Goal: Navigation & Orientation: Find specific page/section

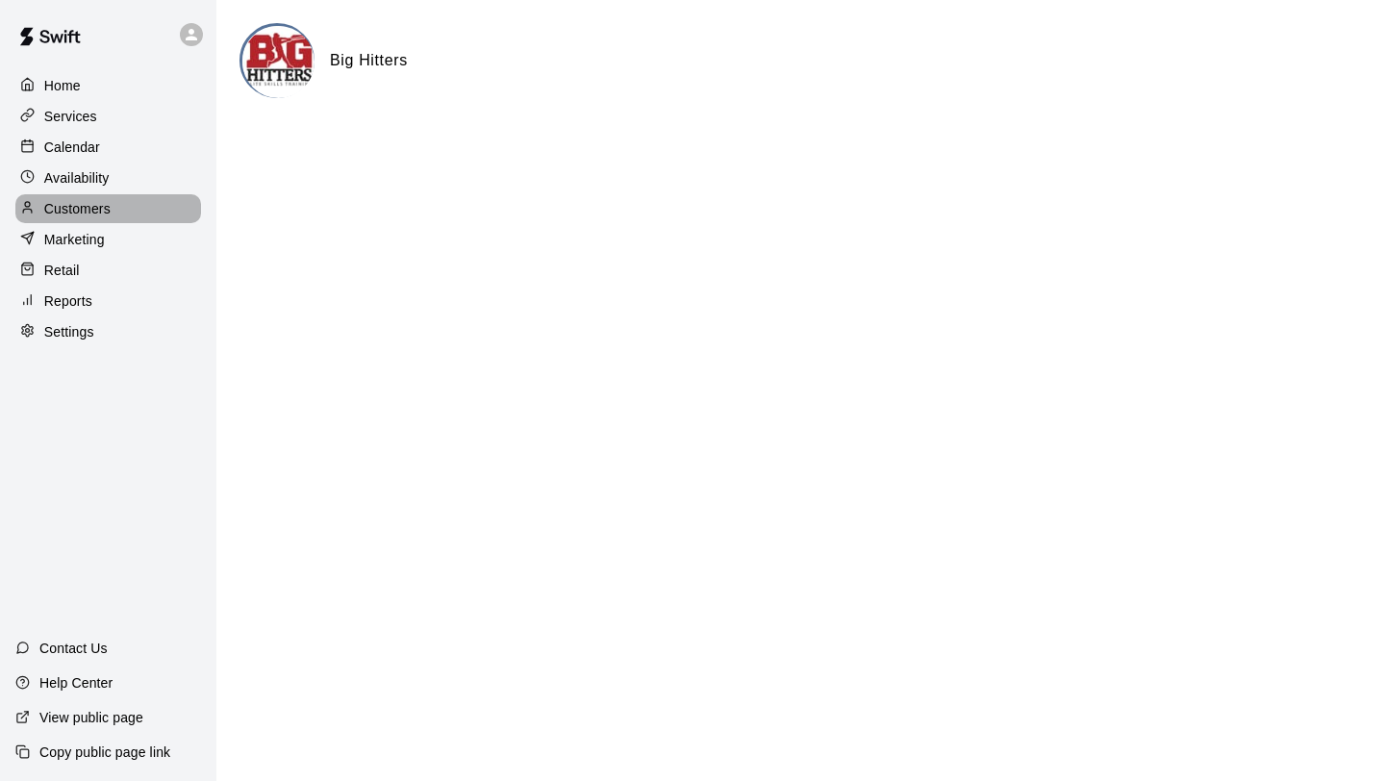
click at [106, 197] on div "Customers" at bounding box center [108, 208] width 186 height 29
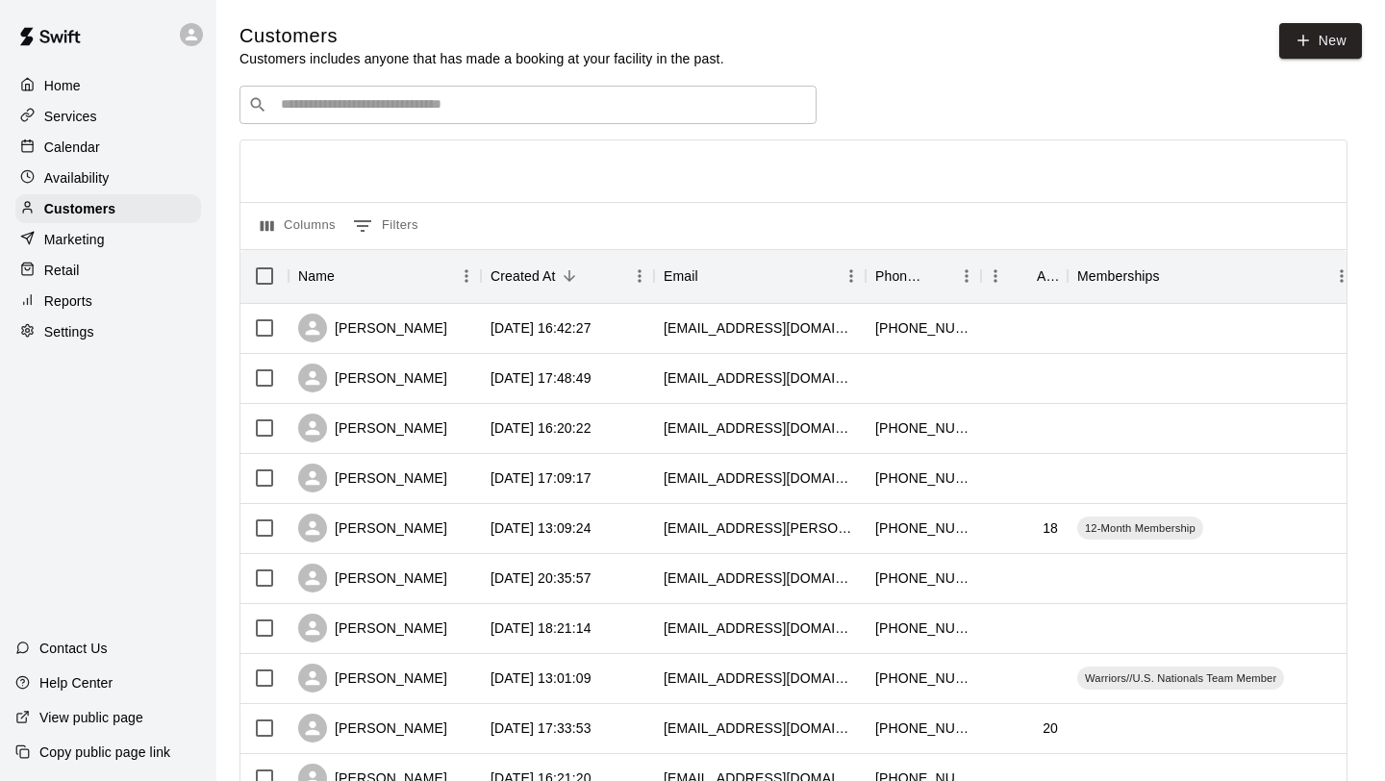
click at [104, 173] on p "Availability" at bounding box center [76, 177] width 65 height 19
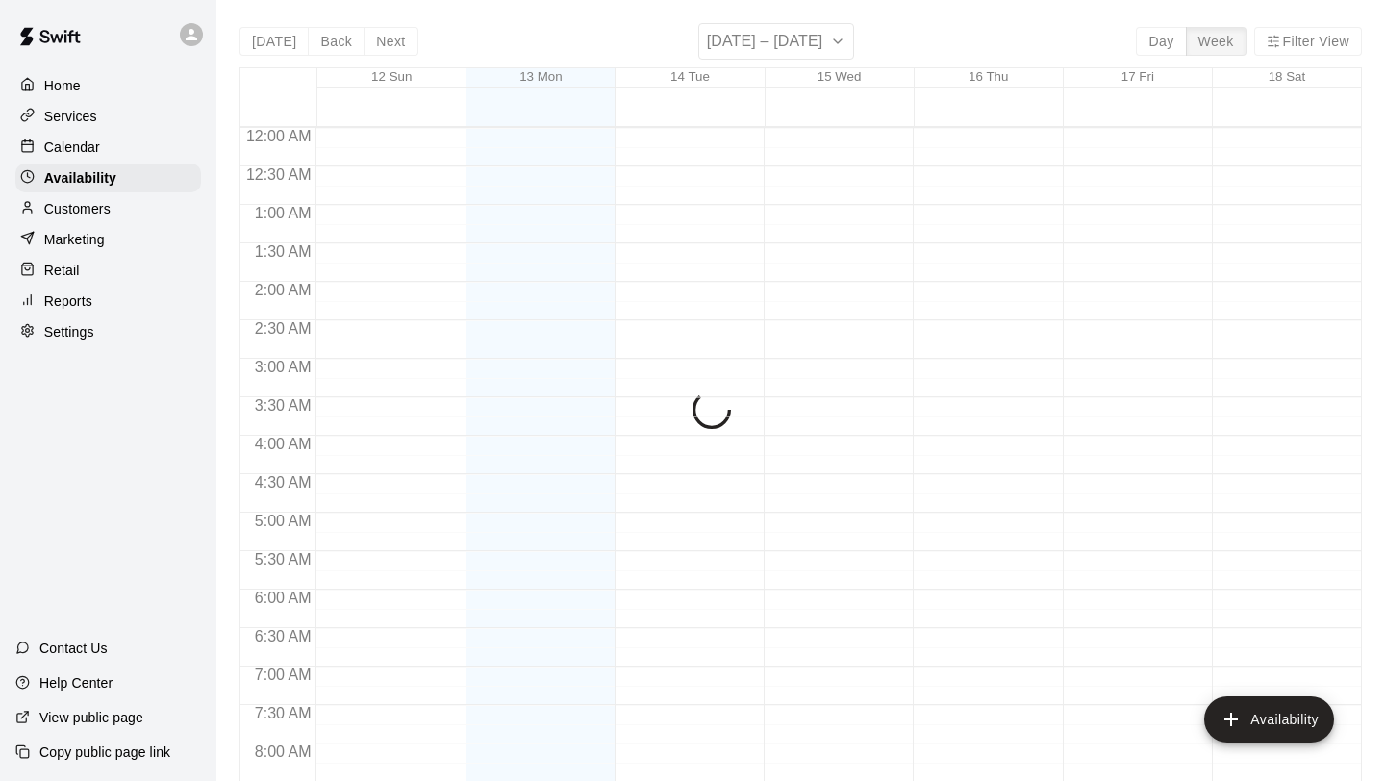
scroll to position [710, 0]
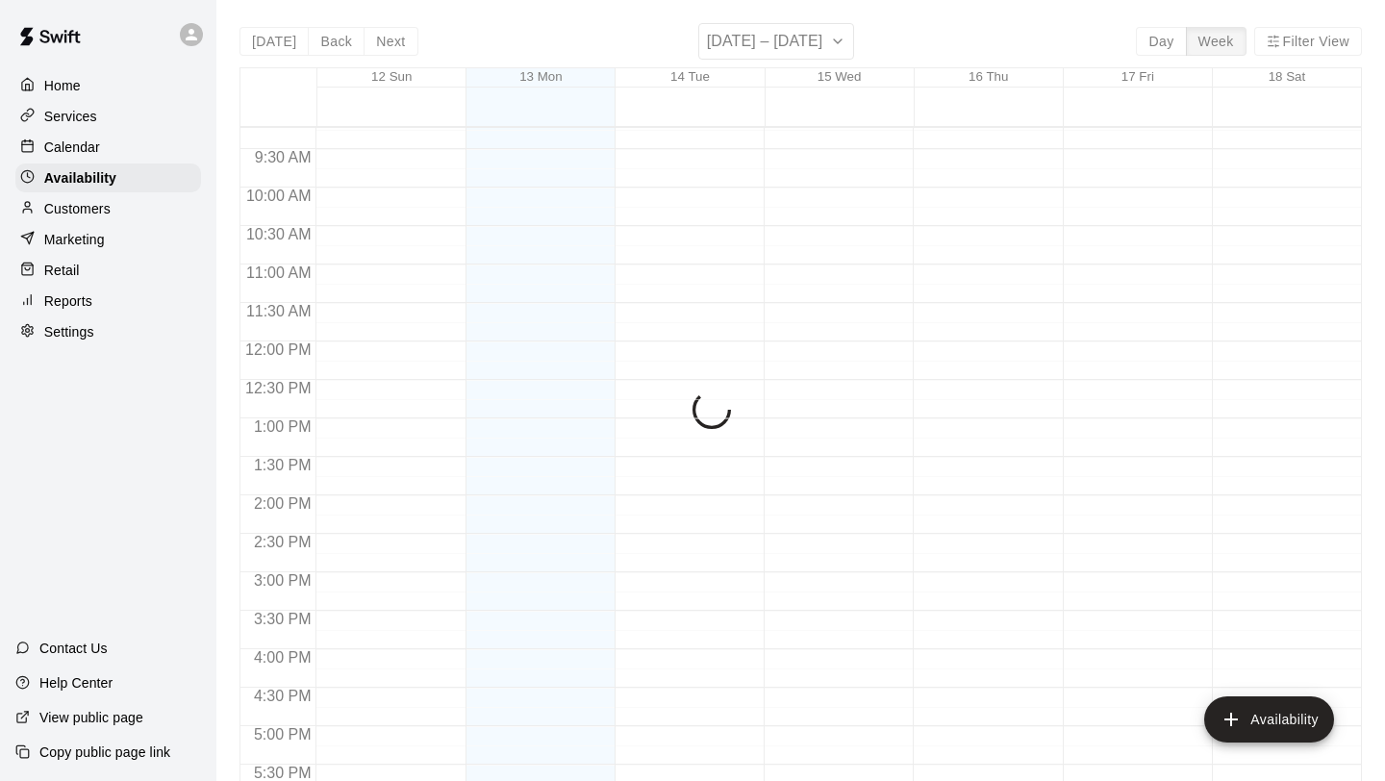
click at [103, 197] on div "Customers" at bounding box center [108, 208] width 186 height 29
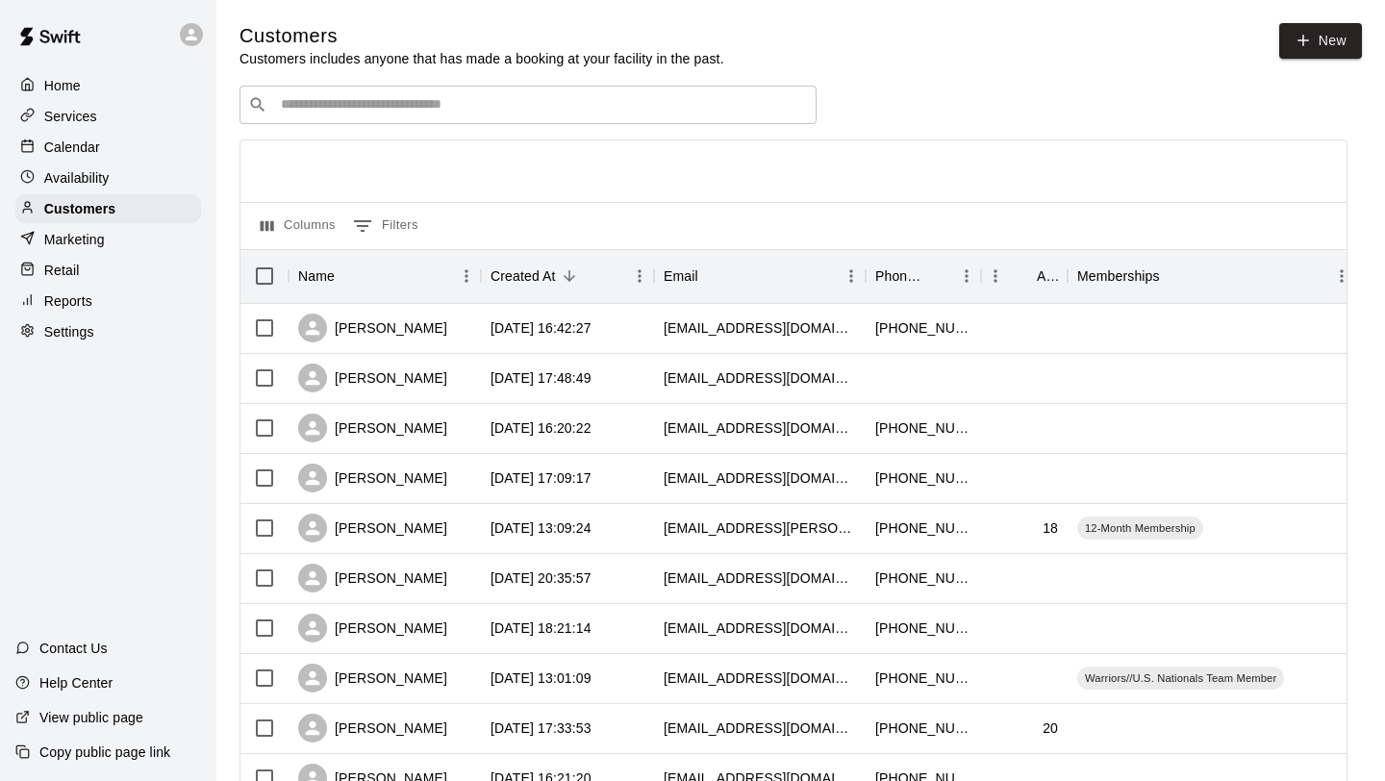
click at [267, 122] on div "​ ​" at bounding box center [528, 105] width 577 height 38
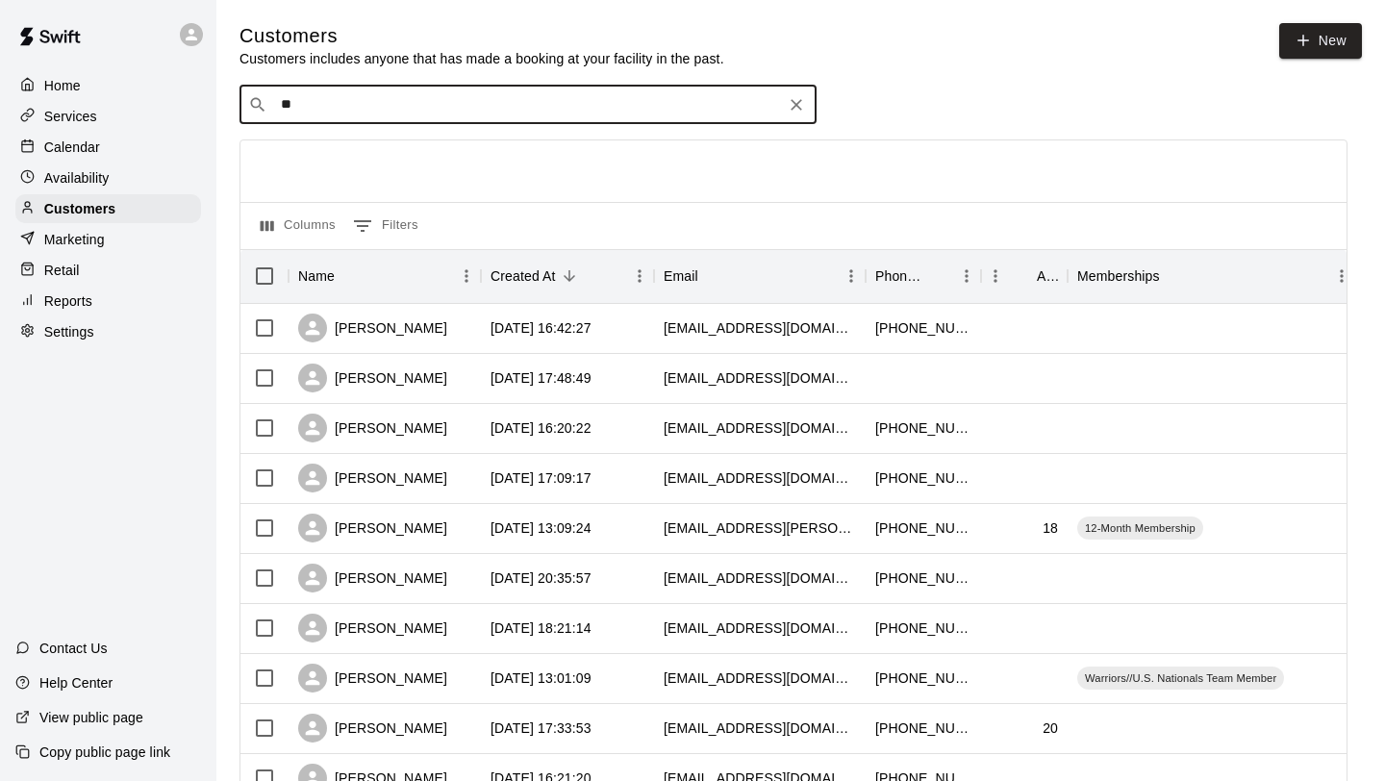
type input "*"
type input "*******"
click at [129, 201] on div "Customers" at bounding box center [108, 208] width 186 height 29
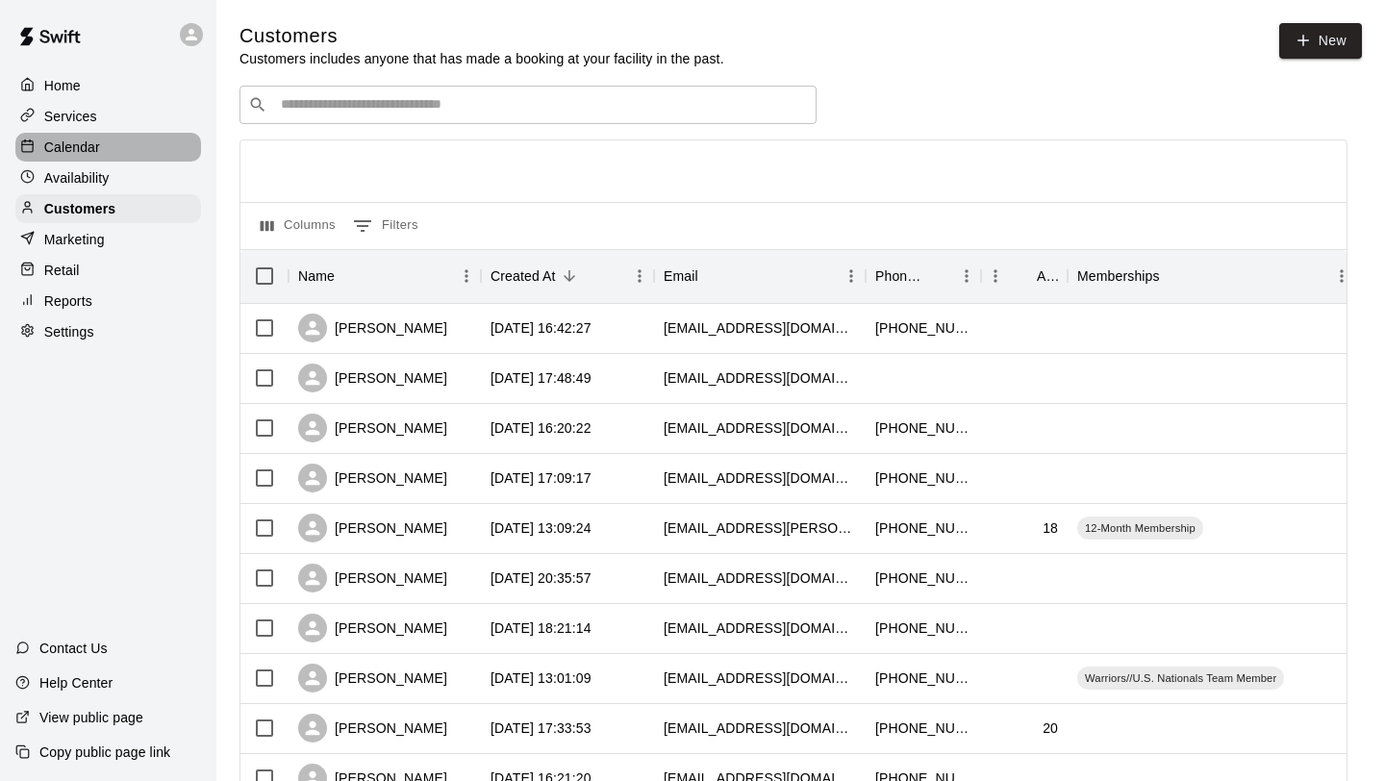
click at [83, 153] on p "Calendar" at bounding box center [72, 147] width 56 height 19
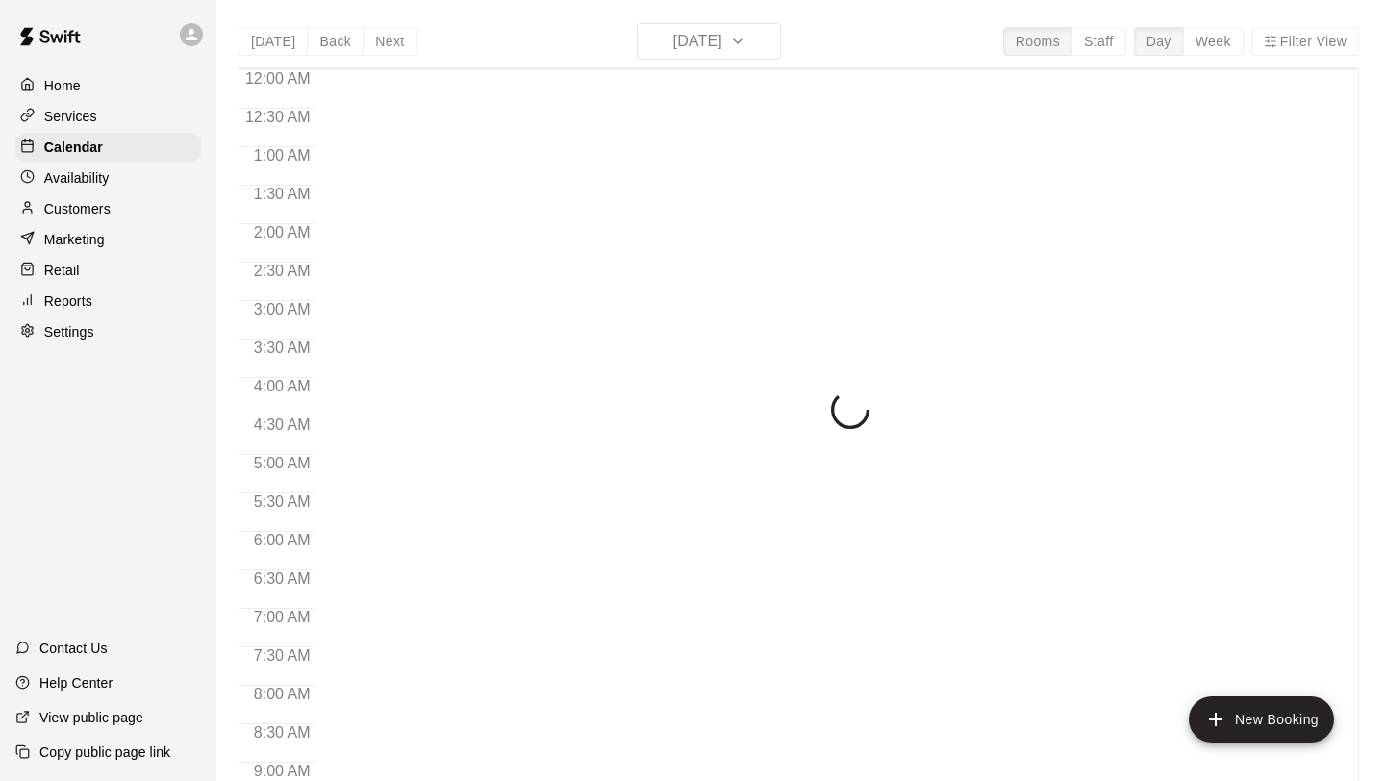
scroll to position [731, 0]
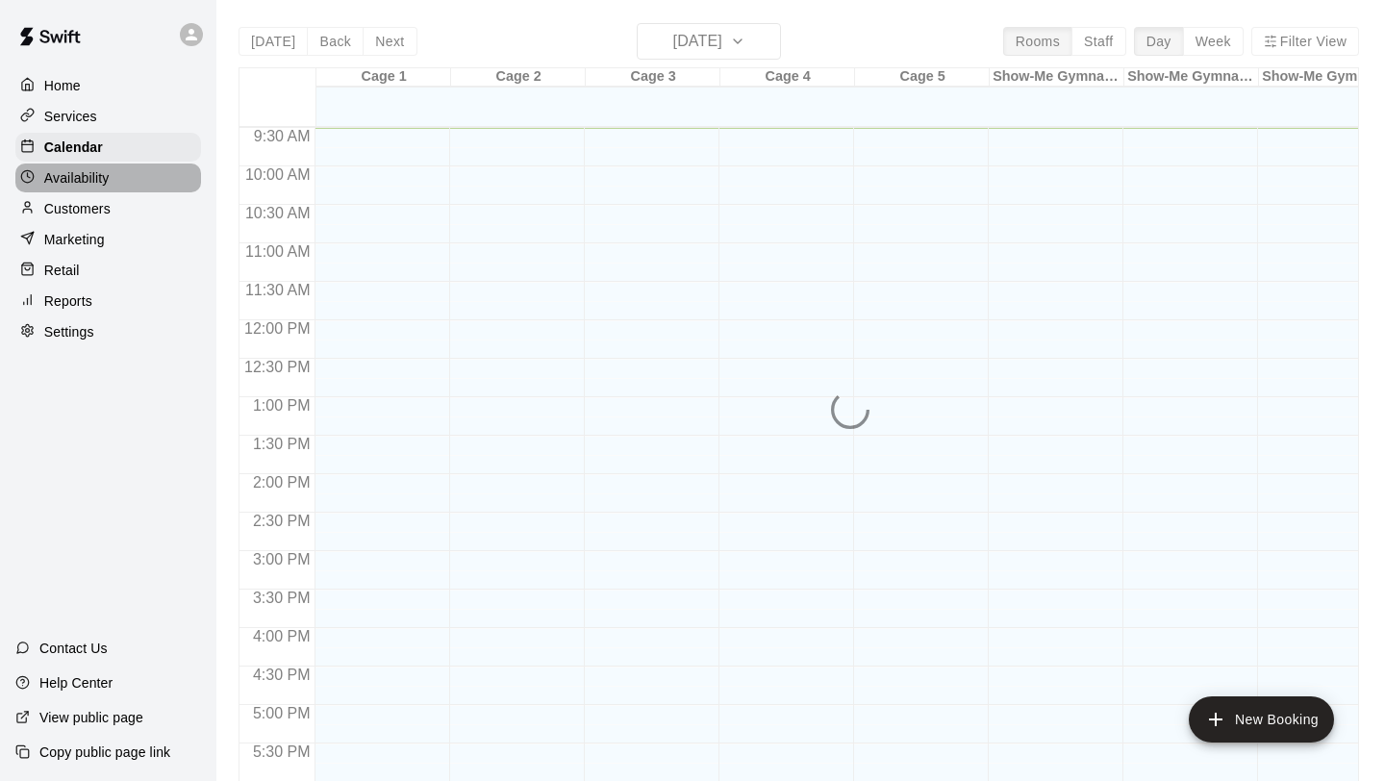
click at [87, 173] on p "Availability" at bounding box center [76, 177] width 65 height 19
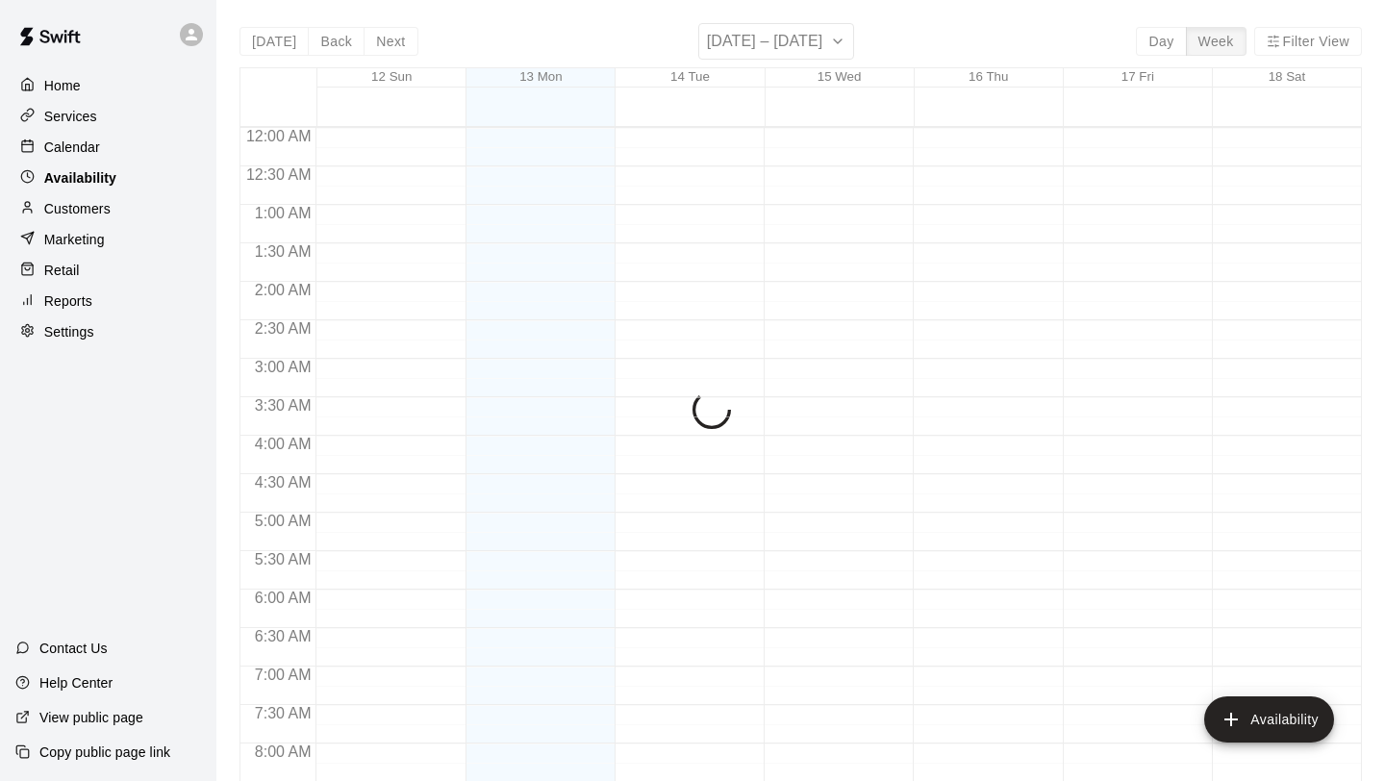
scroll to position [731, 0]
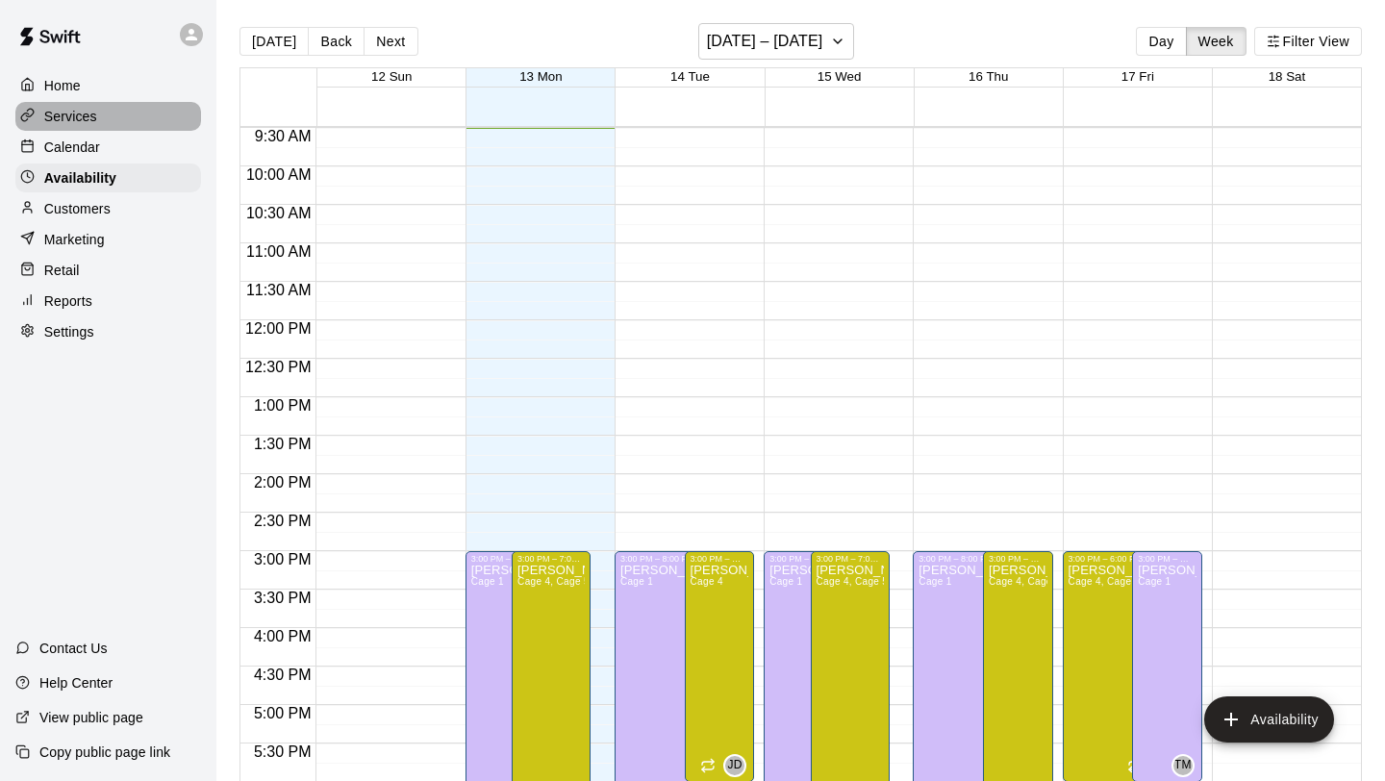
click at [62, 121] on p "Services" at bounding box center [70, 116] width 53 height 19
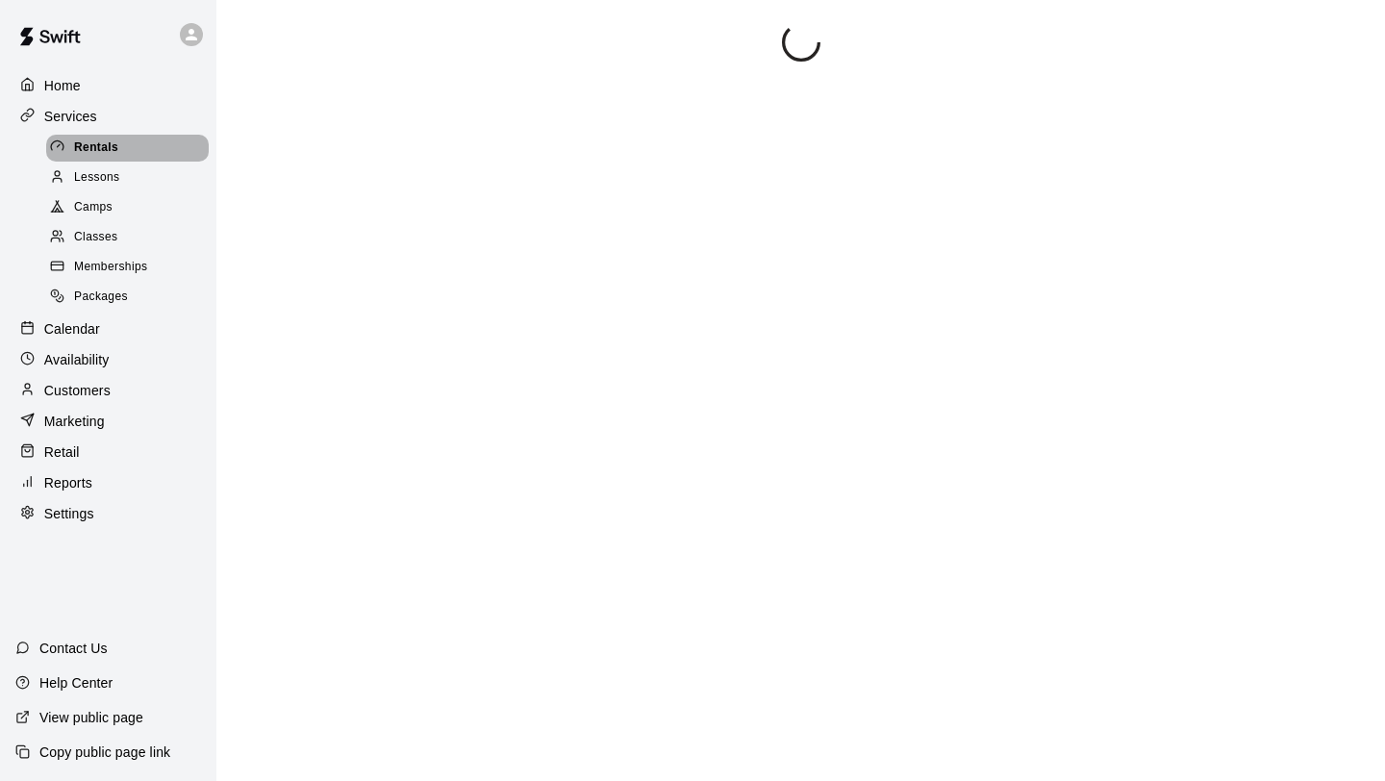
click at [66, 135] on div "Rentals" at bounding box center [127, 148] width 163 height 27
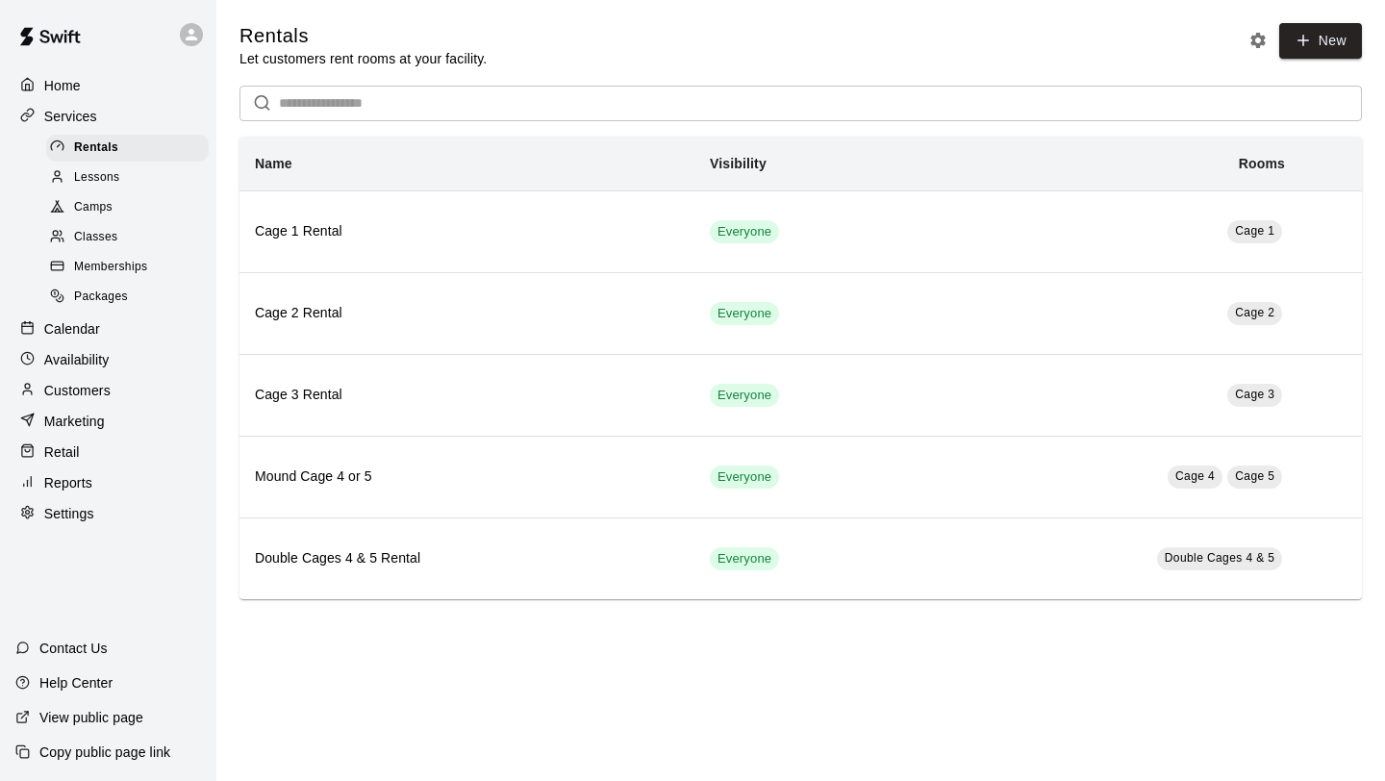
click at [104, 314] on div "Home Services Rentals Lessons Camps Classes Memberships Packages Calendar Avail…" at bounding box center [108, 299] width 216 height 461
click at [104, 315] on div "Calendar" at bounding box center [108, 329] width 186 height 29
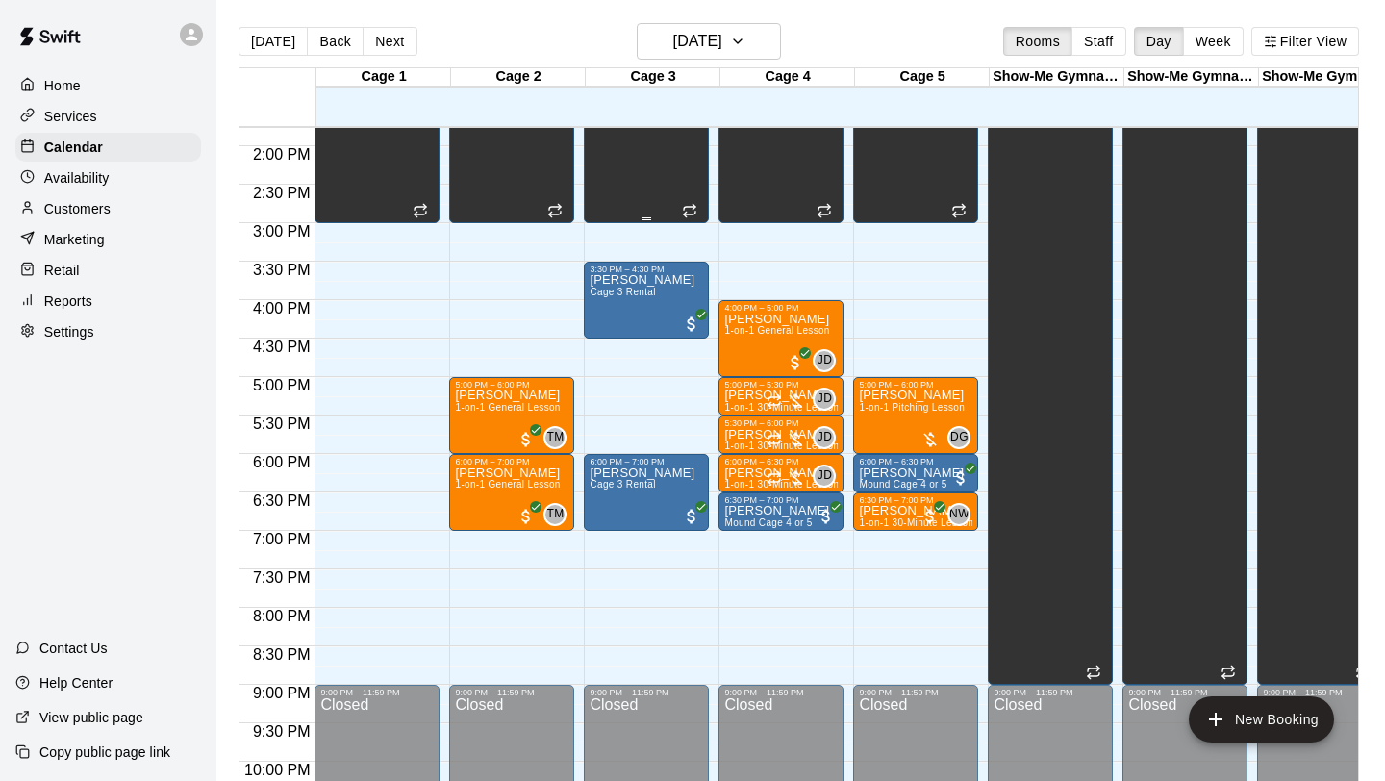
scroll to position [1060, 0]
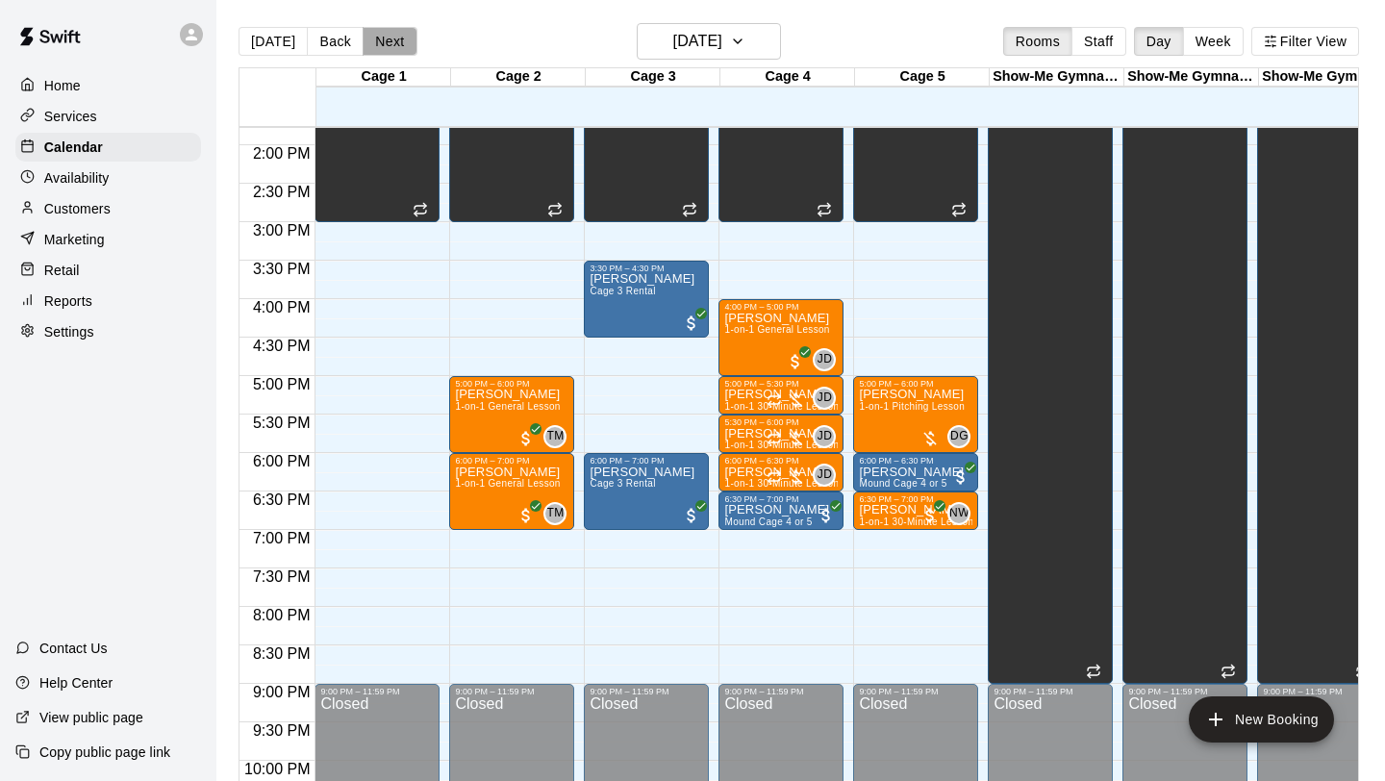
click at [381, 42] on button "Next" at bounding box center [390, 41] width 54 height 29
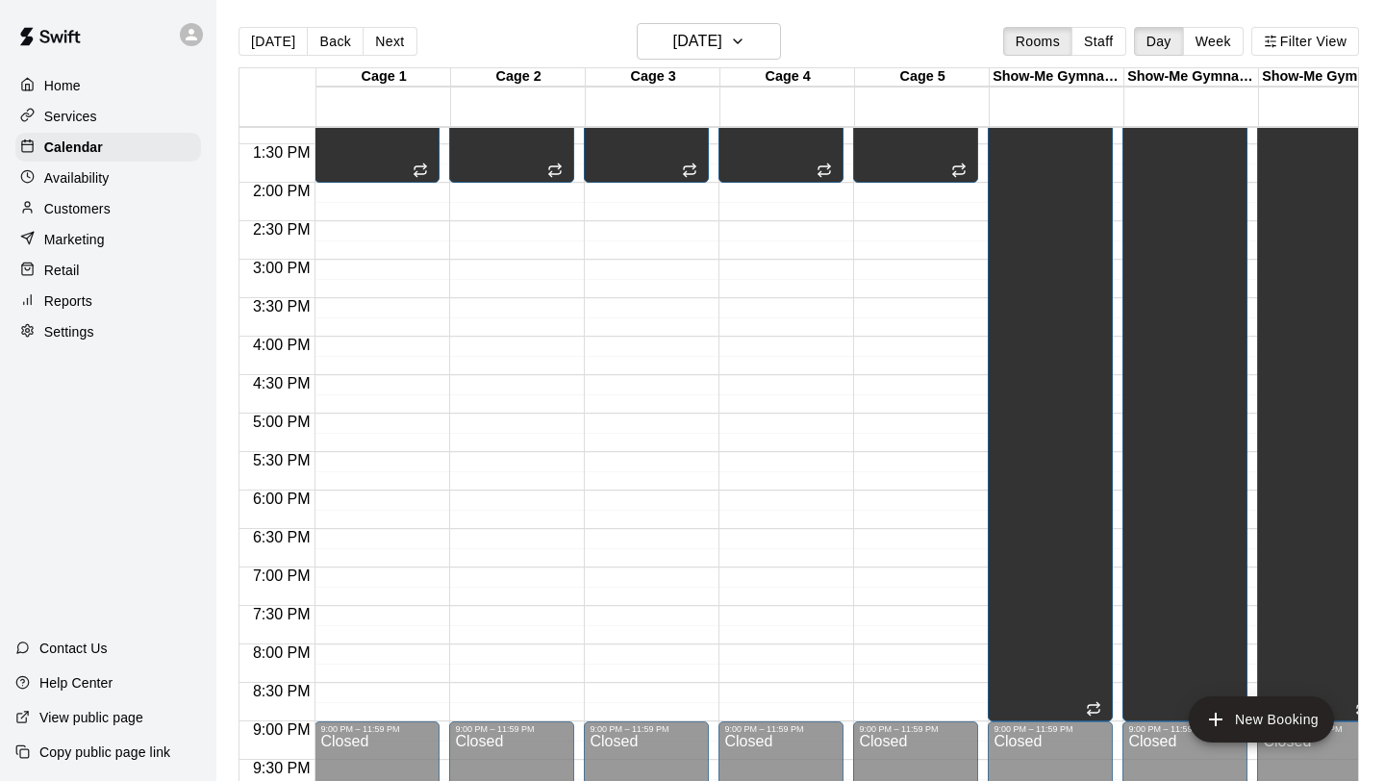
scroll to position [1028, 0]
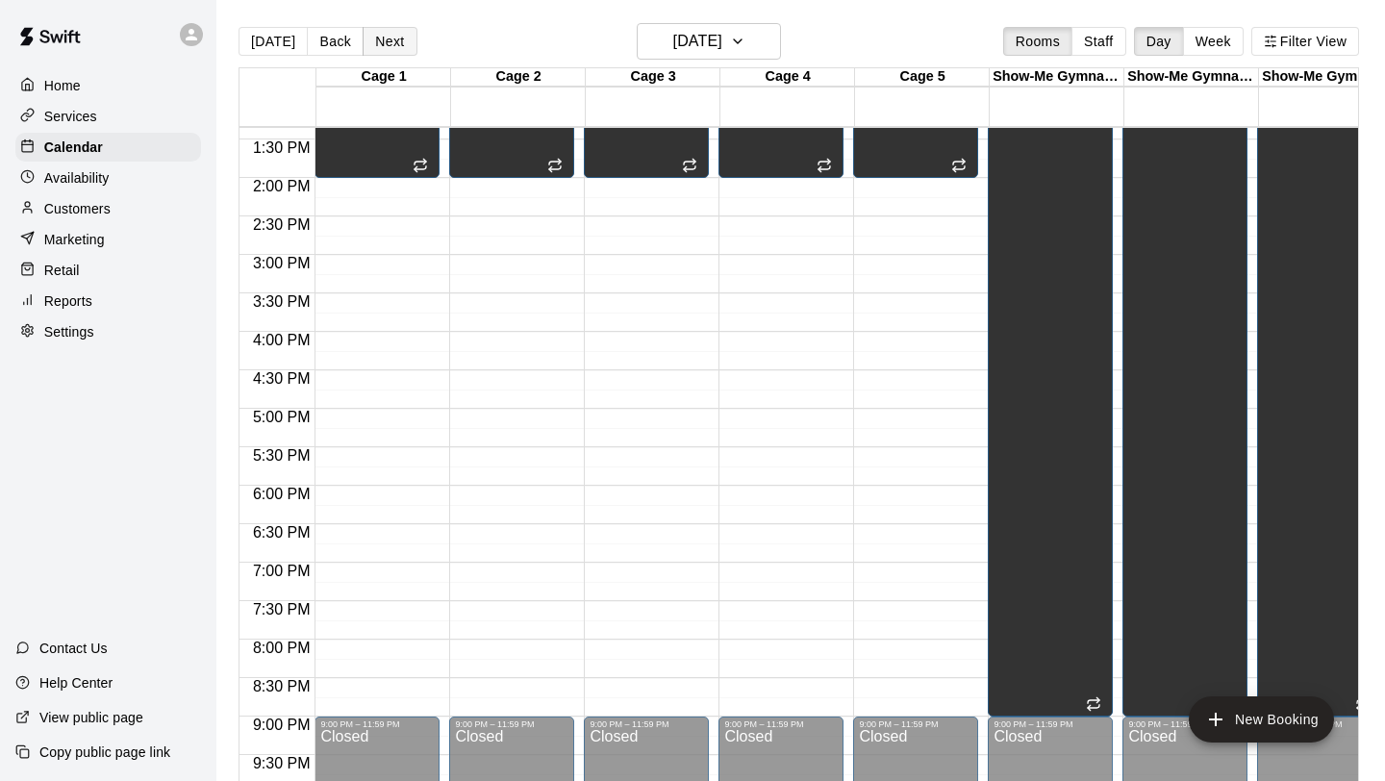
click at [392, 35] on button "Next" at bounding box center [390, 41] width 54 height 29
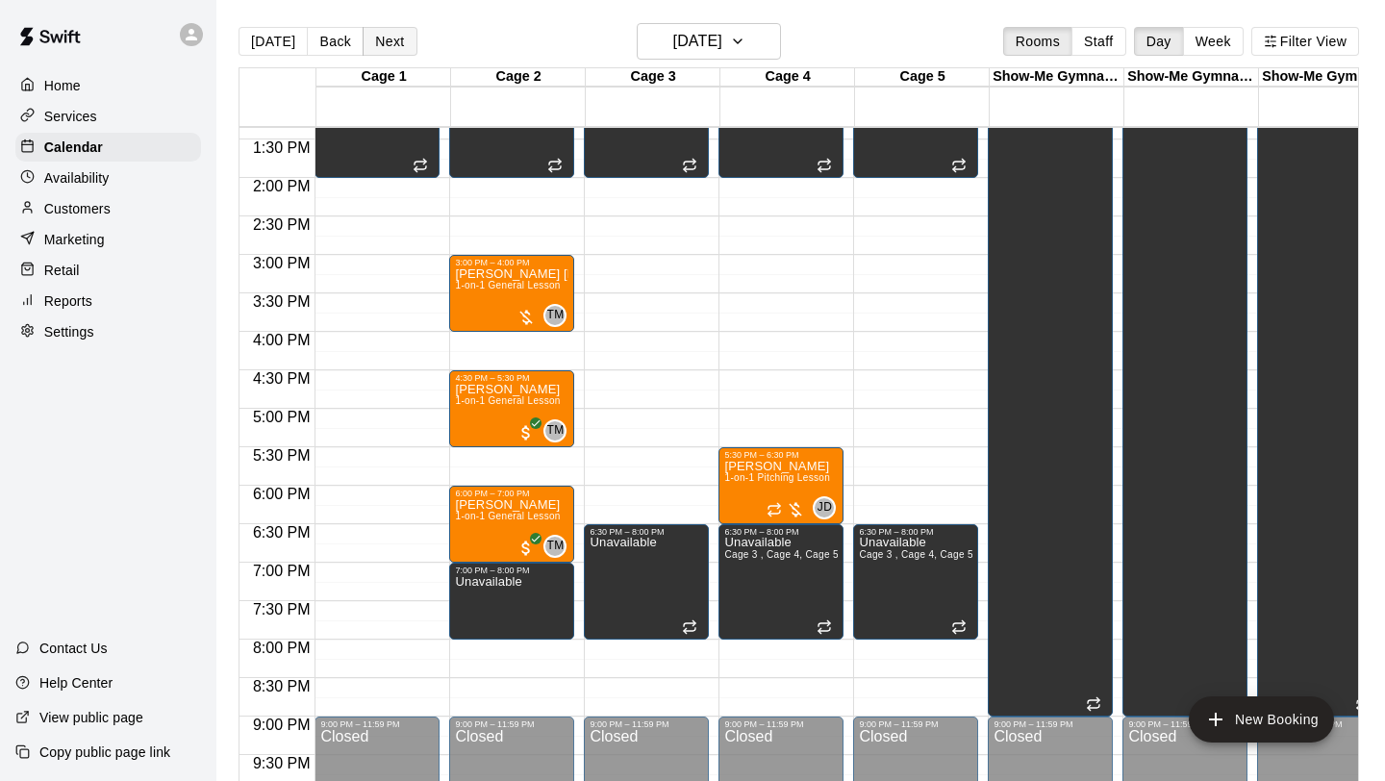
click at [388, 40] on button "Next" at bounding box center [390, 41] width 54 height 29
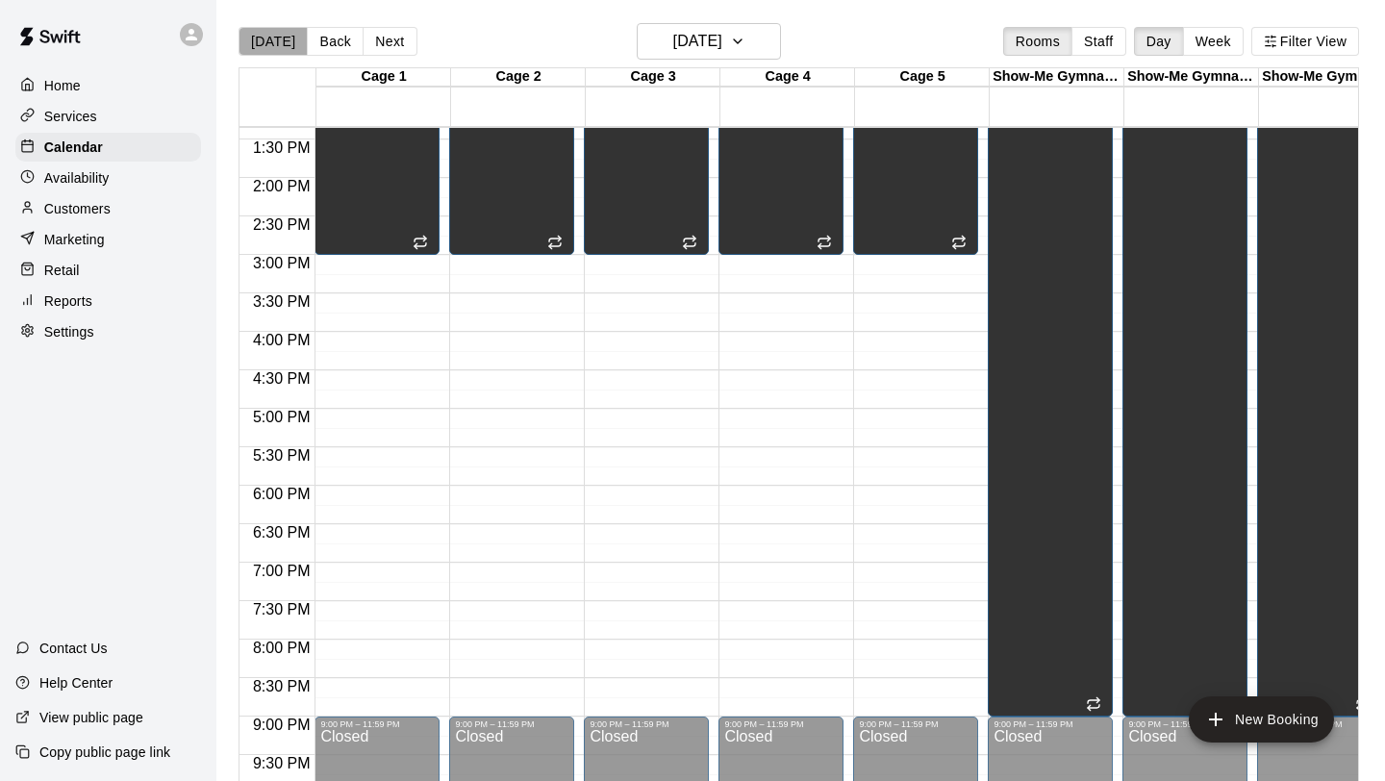
click at [281, 36] on button "[DATE]" at bounding box center [273, 41] width 69 height 29
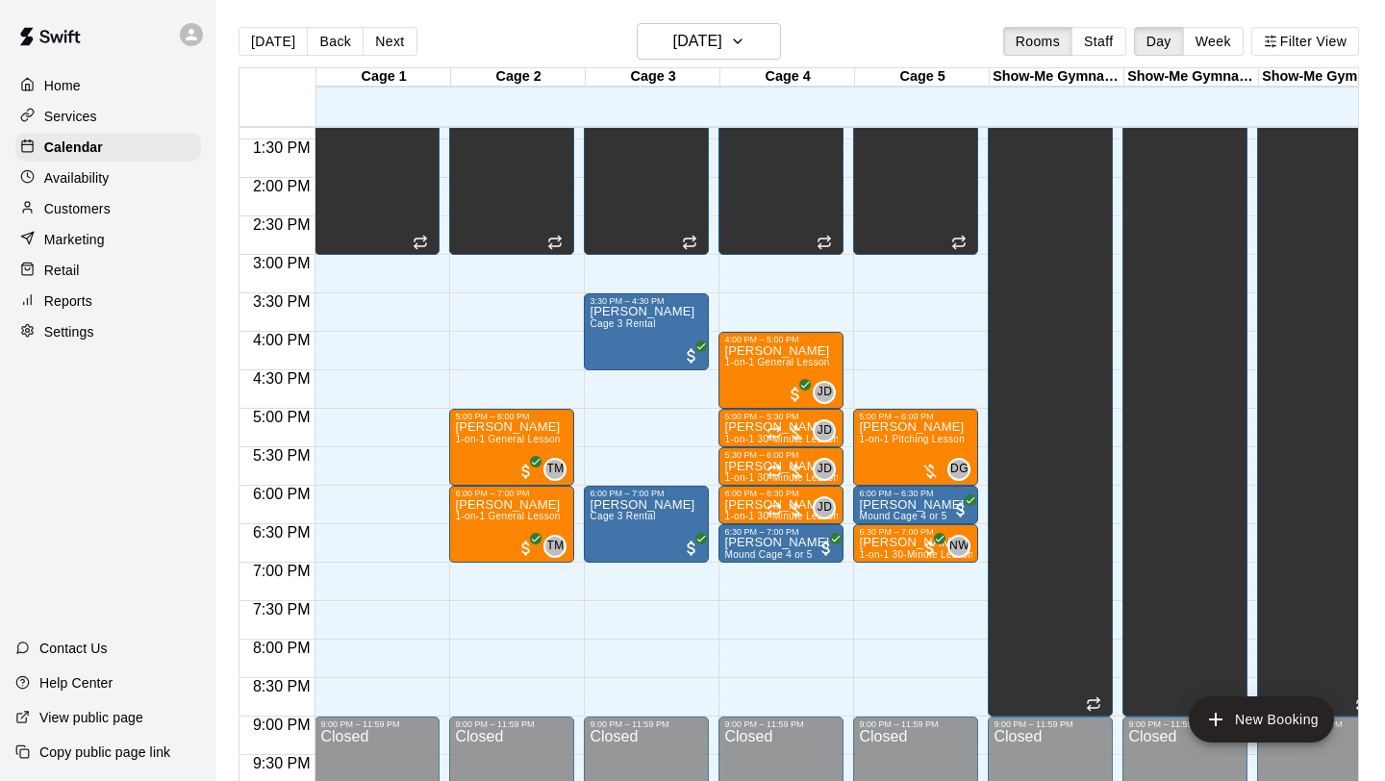
click at [574, 49] on div "[DATE] Back [DATE][DATE] Rooms Staff Day Week Filter View" at bounding box center [799, 45] width 1121 height 44
